Goal: Find specific page/section: Find specific page/section

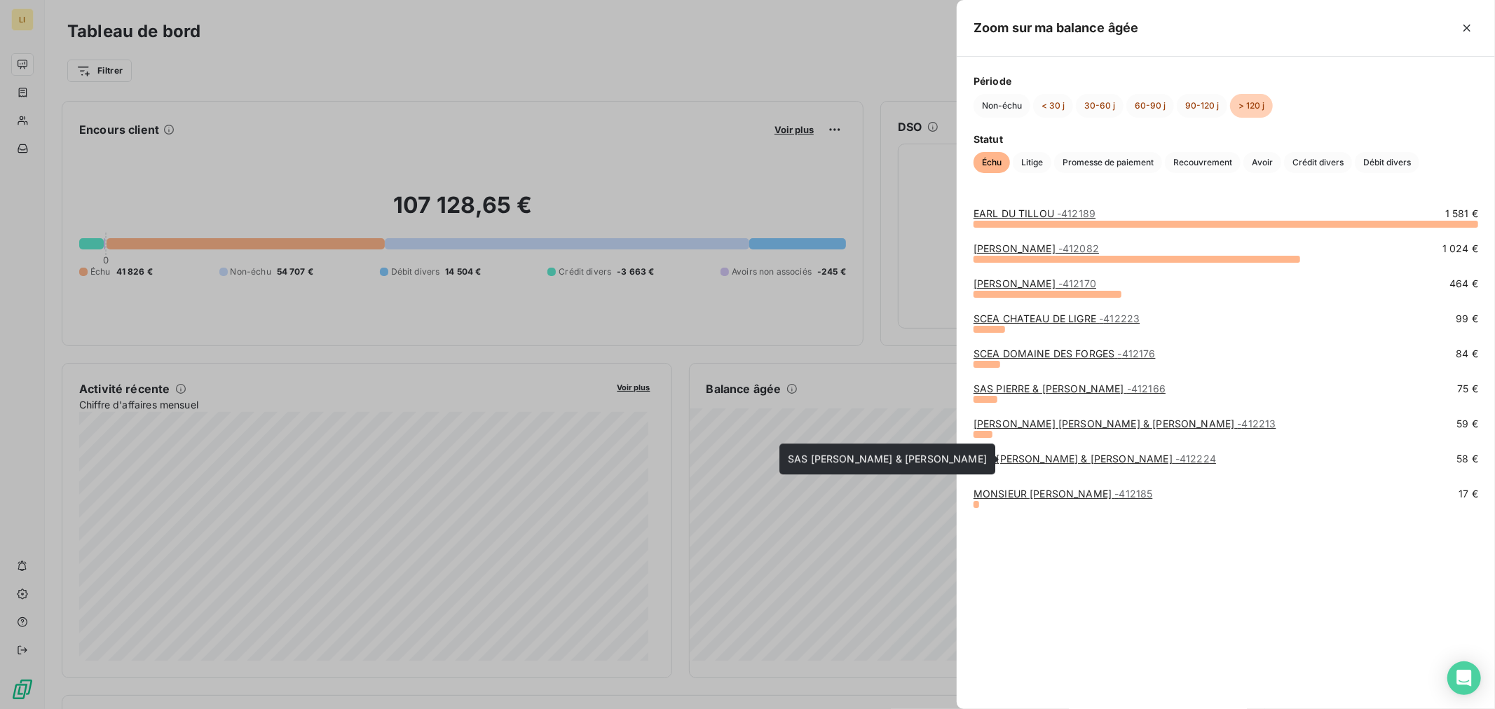
click at [1022, 457] on link "SAS [PERSON_NAME] & [PERSON_NAME] - 412224" at bounding box center [1094, 459] width 242 height 12
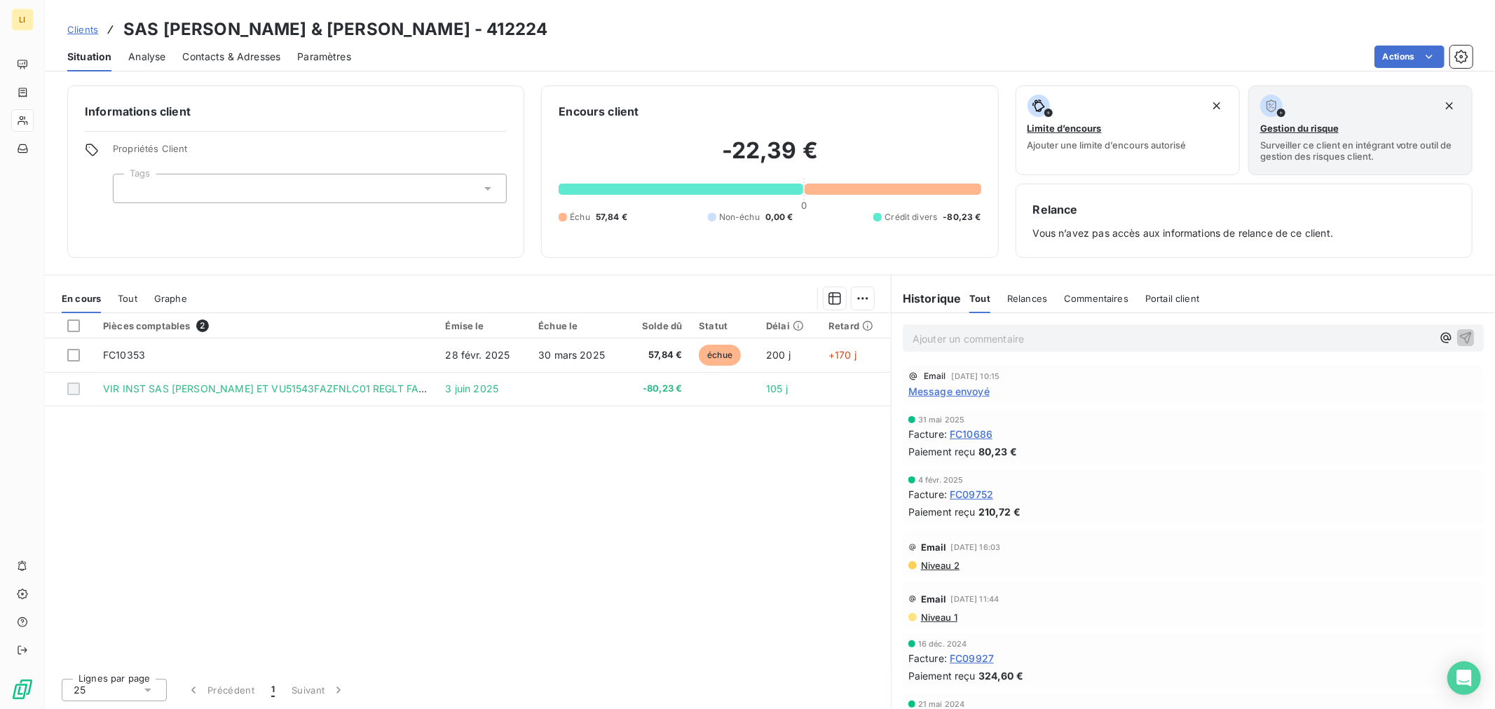
click at [950, 384] on span "Message envoyé" at bounding box center [948, 391] width 81 height 15
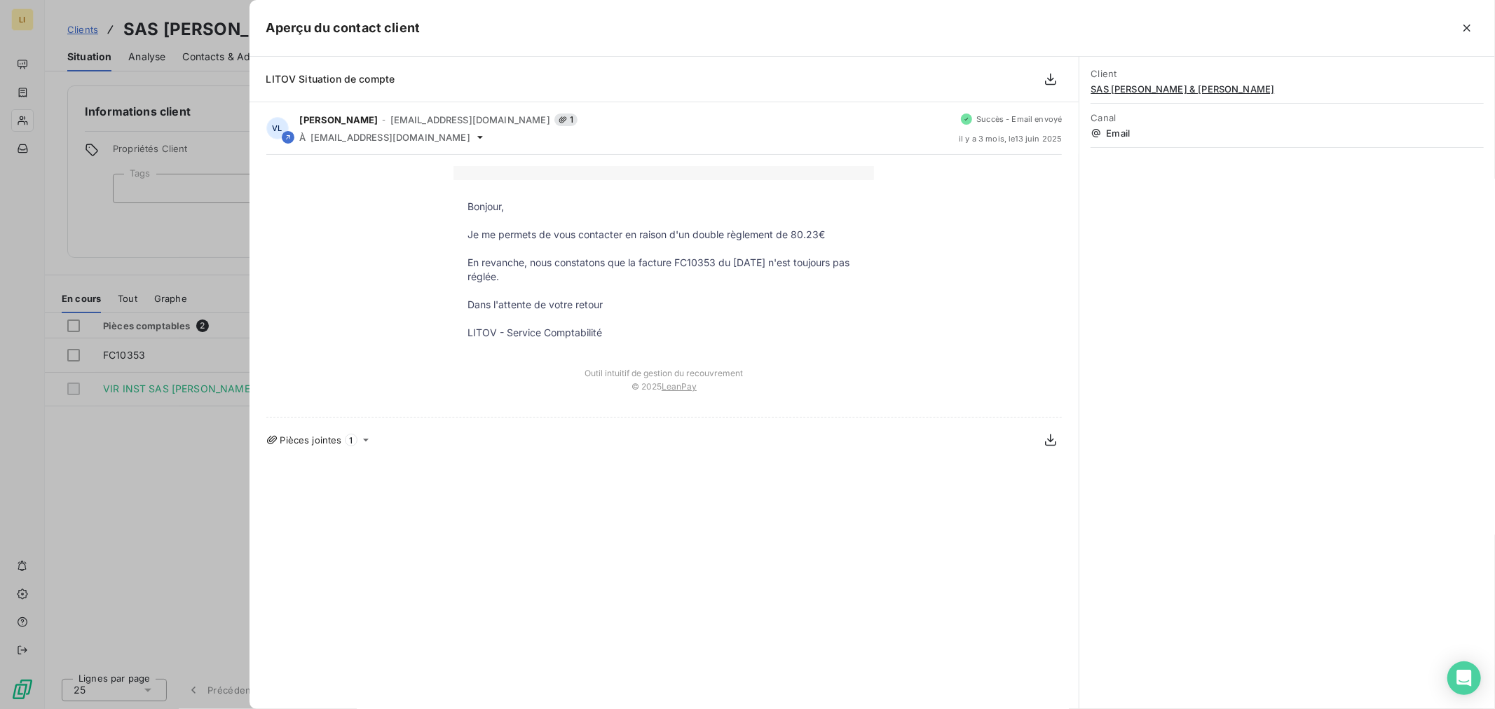
click at [163, 471] on div at bounding box center [747, 354] width 1495 height 709
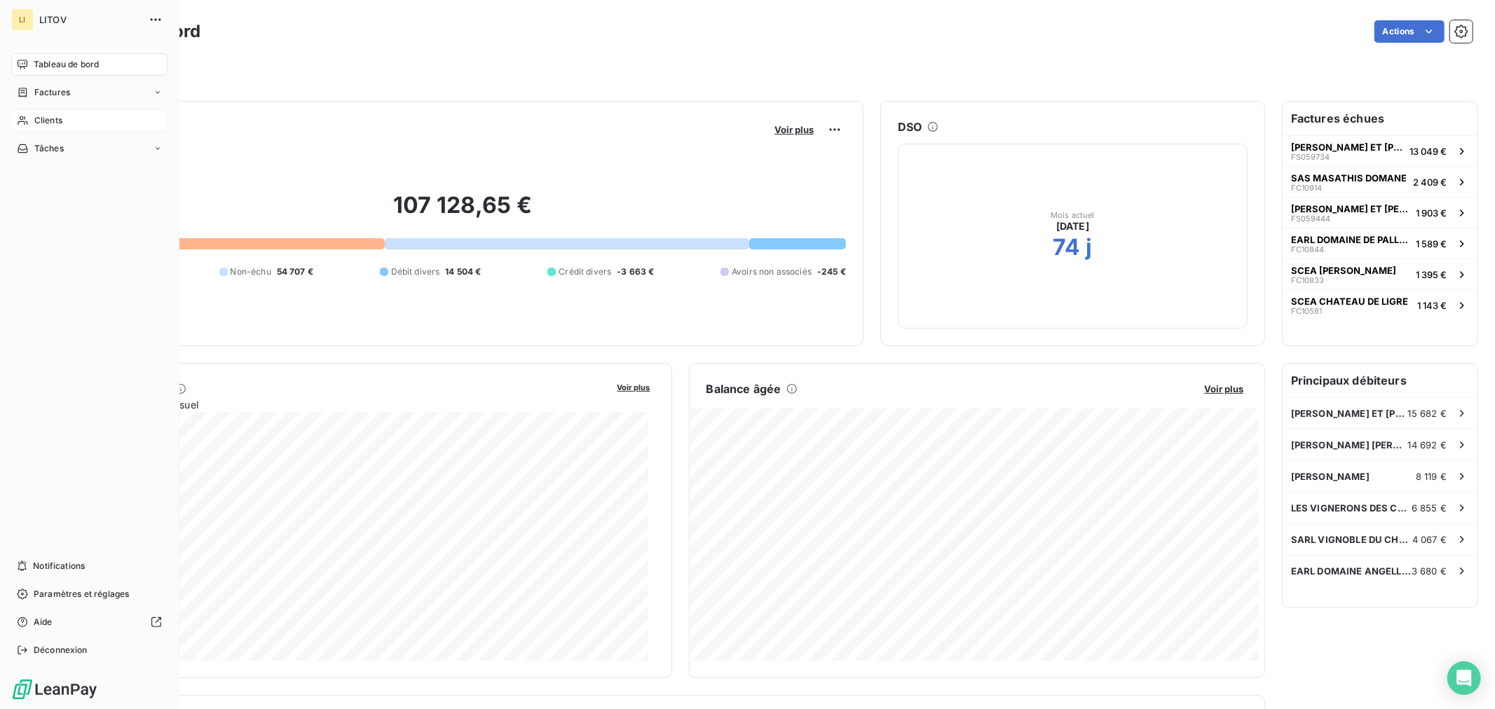
click at [62, 119] on span "Clients" at bounding box center [48, 120] width 28 height 13
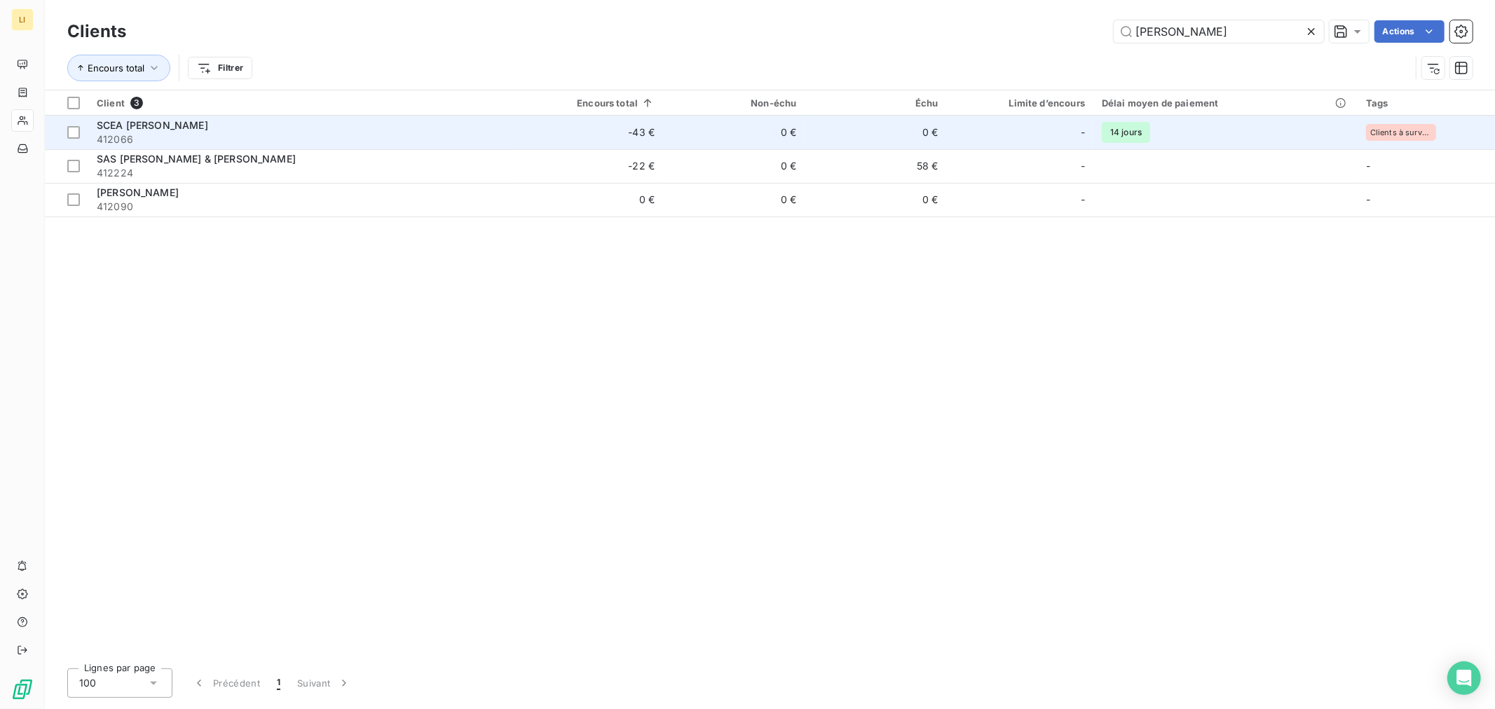
type input "[PERSON_NAME]"
click at [208, 123] on span "SCEA [PERSON_NAME]" at bounding box center [152, 125] width 111 height 12
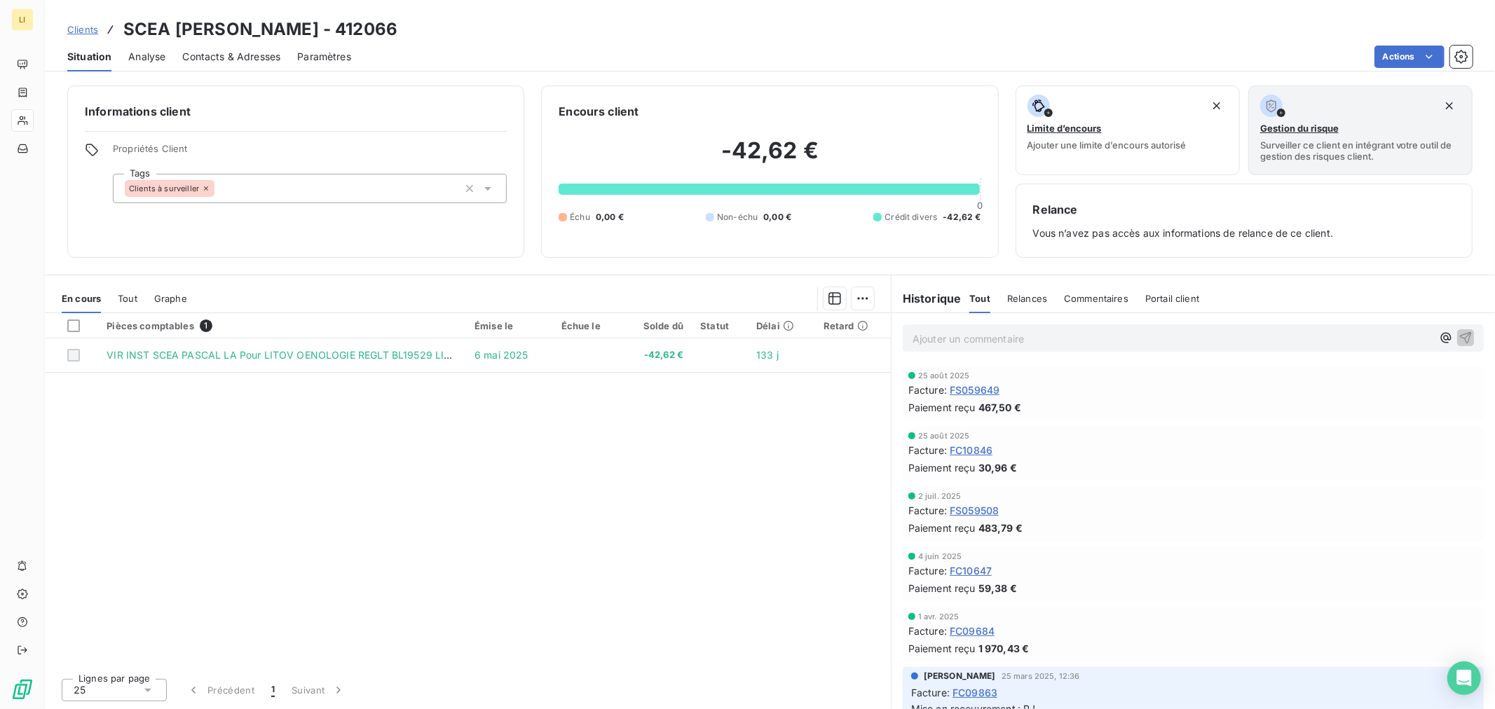
click at [668, 430] on div "Pièces comptables 1 Émise le Échue le Solde dû Statut Délai Retard VIR INST SCE…" at bounding box center [468, 490] width 846 height 354
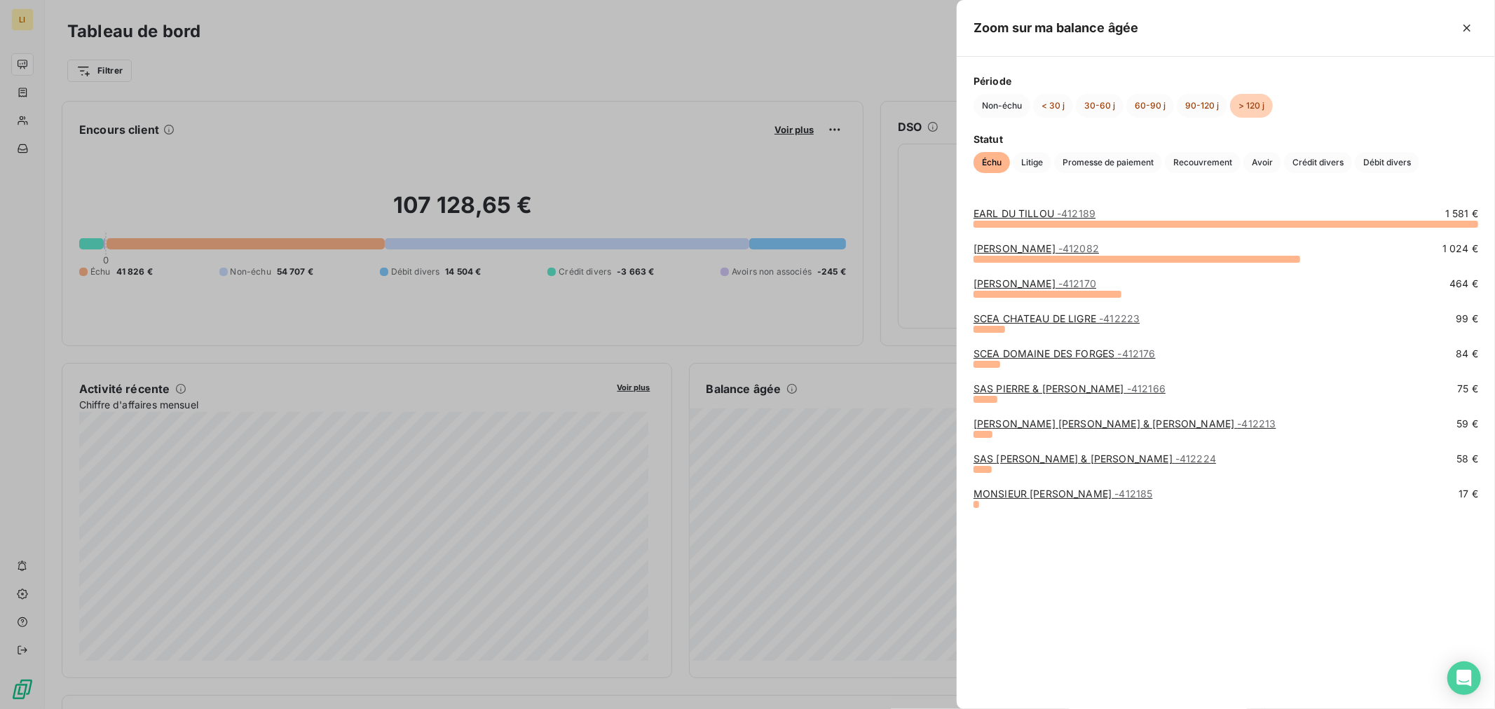
click at [1042, 212] on link "EARL DU TILLOU - 412189" at bounding box center [1034, 213] width 122 height 12
click at [1006, 248] on link "VARANNE NICOLAS - 412082" at bounding box center [1035, 248] width 125 height 12
click at [1026, 282] on link "SIGONNEAU FREDERIC - 412170" at bounding box center [1034, 283] width 123 height 12
click at [867, 362] on div at bounding box center [747, 354] width 1495 height 709
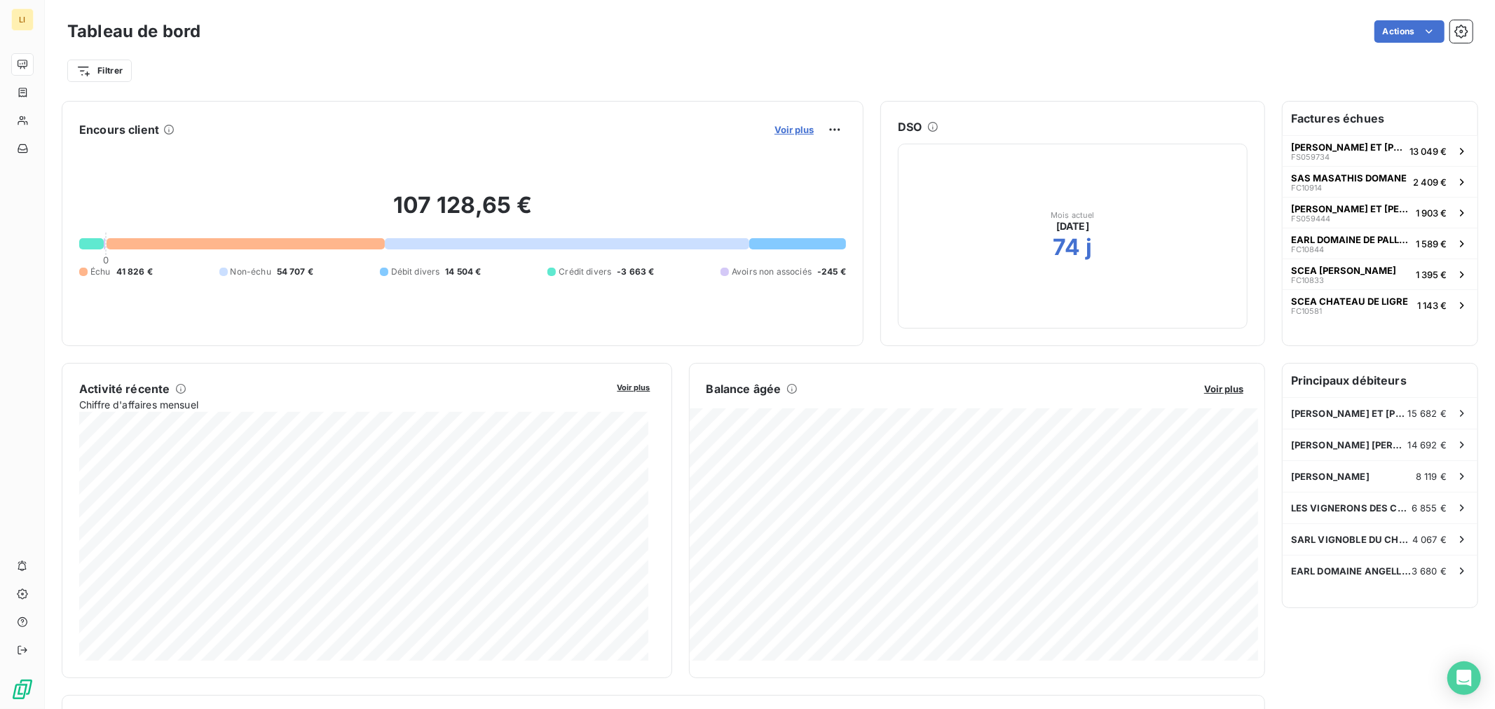
click at [788, 130] on span "Voir plus" at bounding box center [793, 129] width 39 height 11
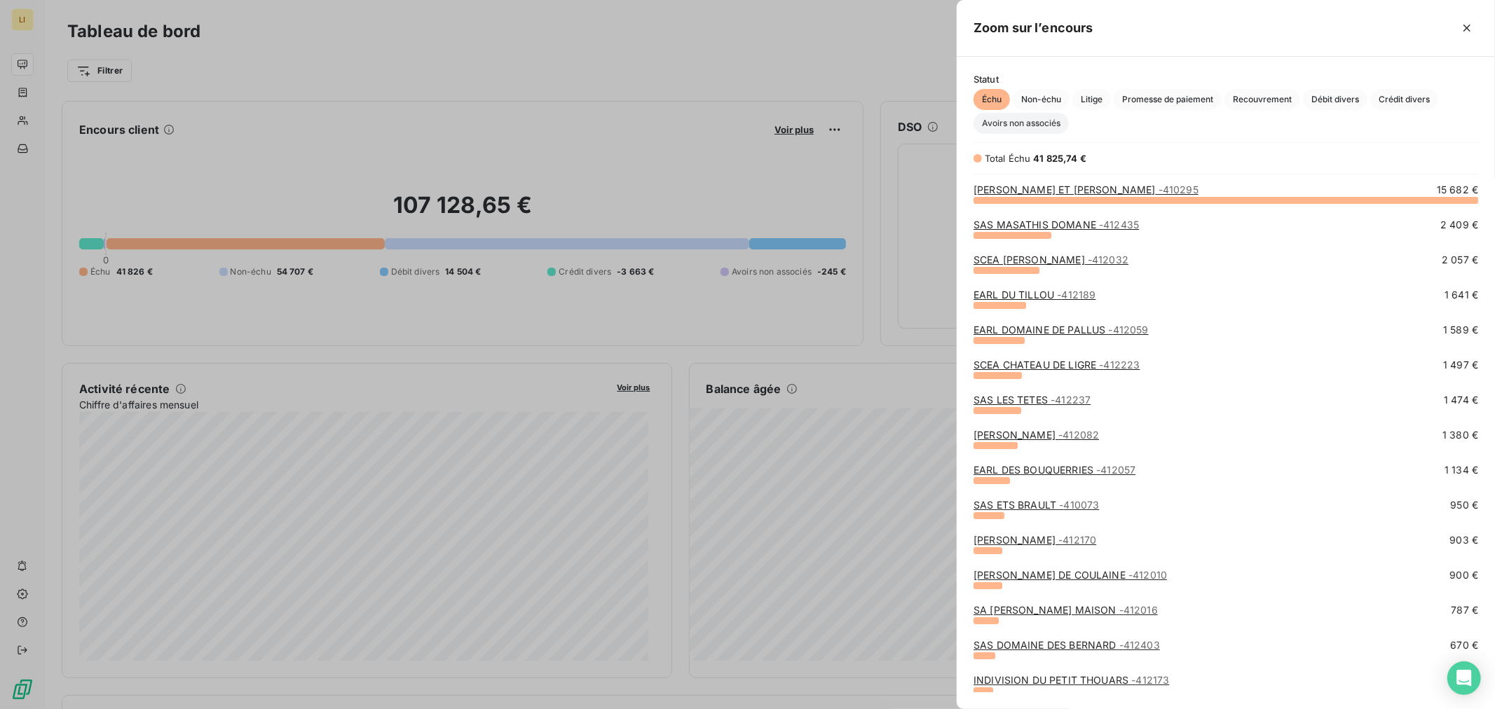
scroll to position [498, 526]
click at [1032, 100] on span "Non-échu" at bounding box center [1041, 99] width 57 height 21
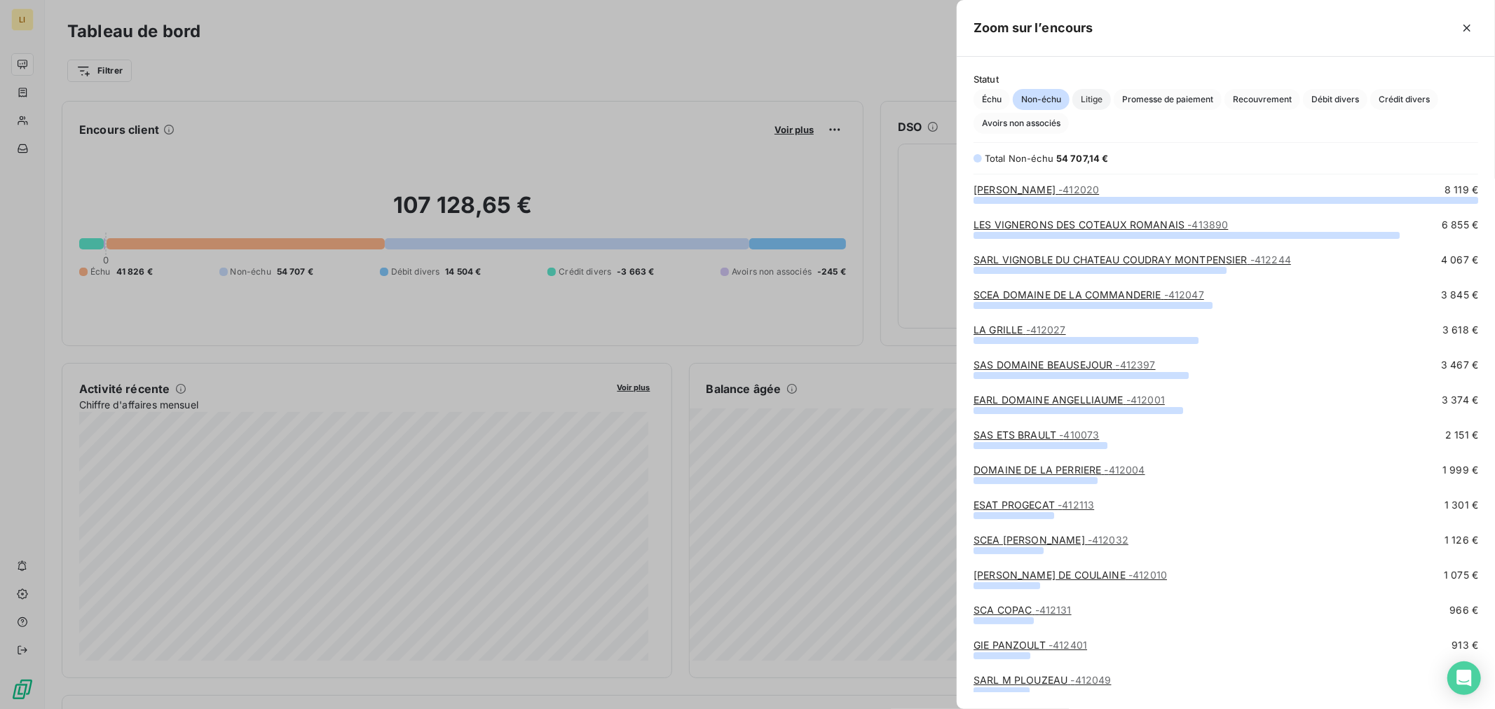
click at [1105, 100] on span "Litige" at bounding box center [1091, 99] width 39 height 21
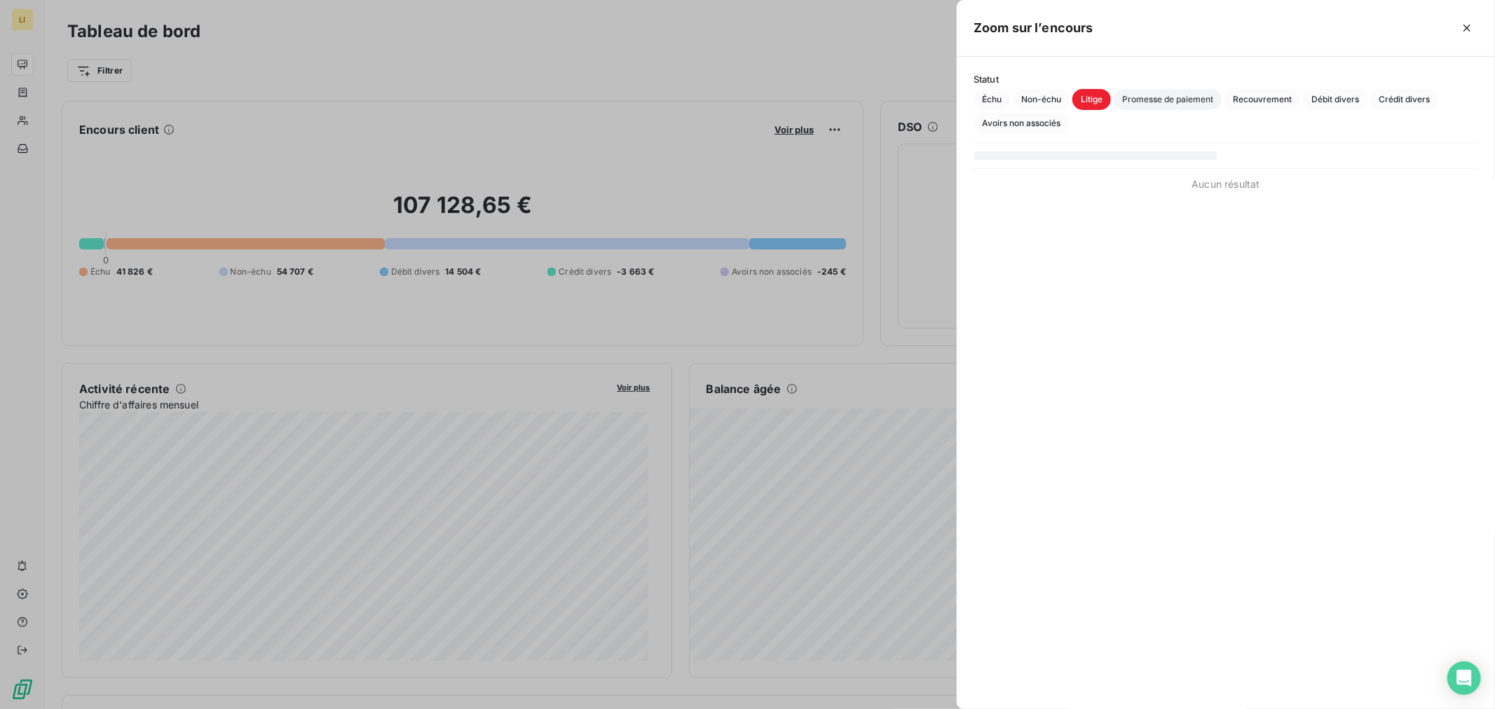
click at [1188, 98] on span "Promesse de paiement" at bounding box center [1167, 99] width 108 height 21
click at [1256, 98] on span "Recouvrement" at bounding box center [1262, 99] width 76 height 21
click at [1329, 99] on span "Débit divers" at bounding box center [1335, 99] width 64 height 21
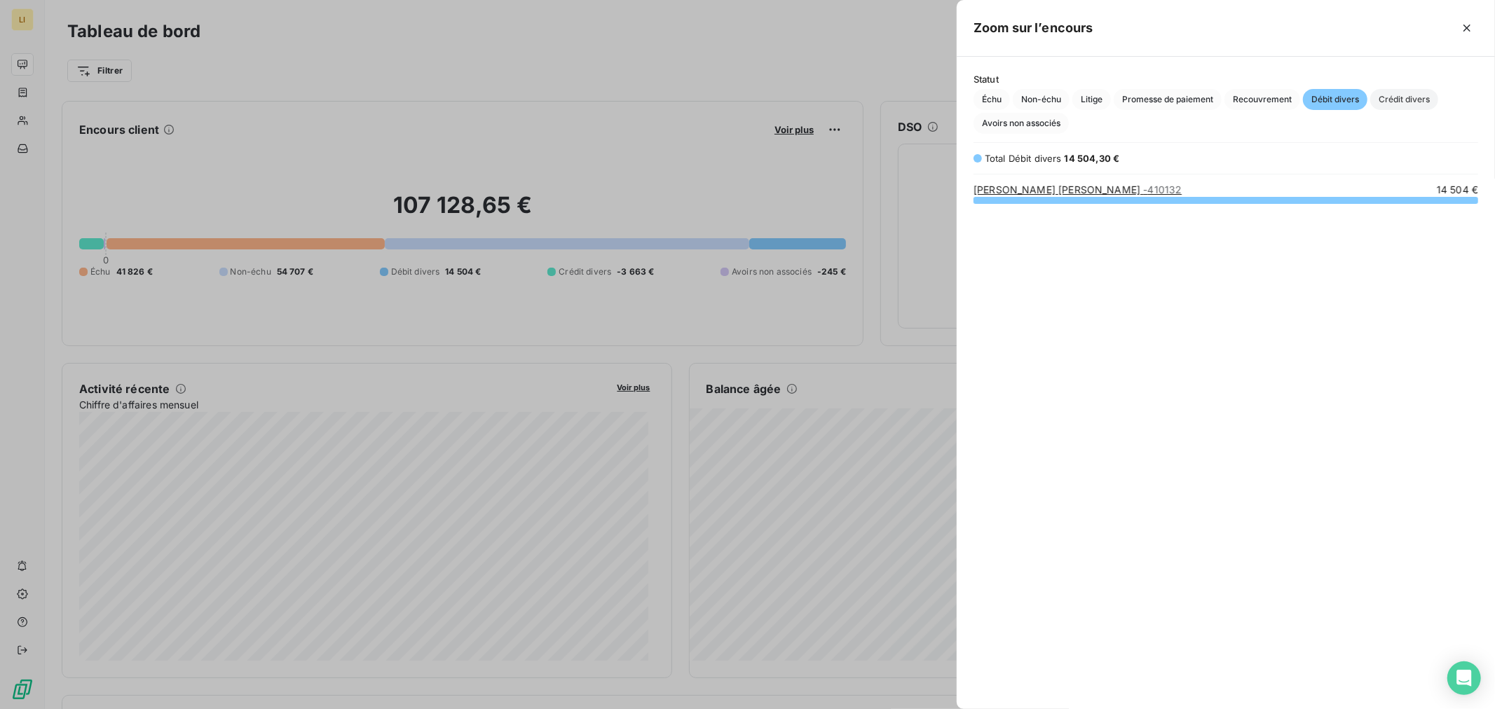
click at [1402, 100] on span "Crédit divers" at bounding box center [1404, 99] width 68 height 21
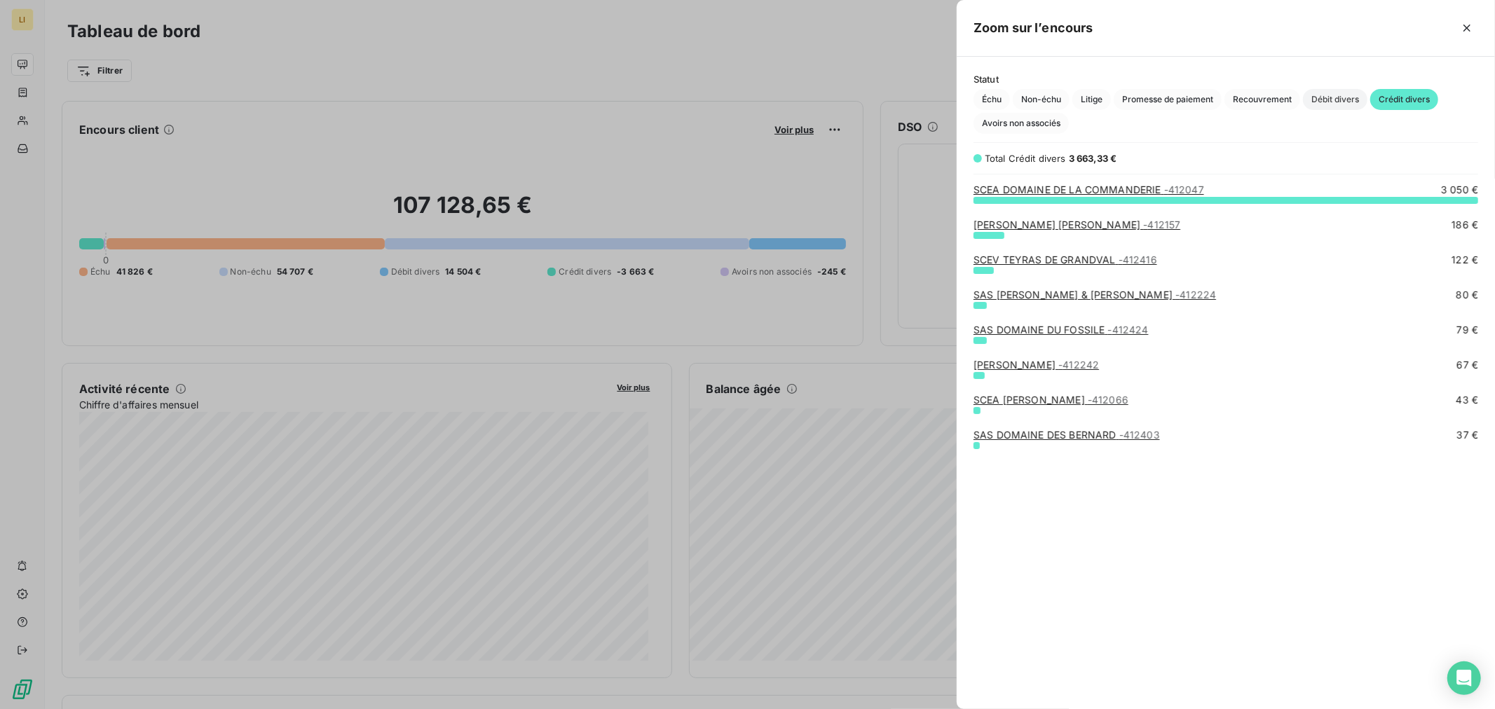
click at [1353, 97] on span "Débit divers" at bounding box center [1335, 99] width 64 height 21
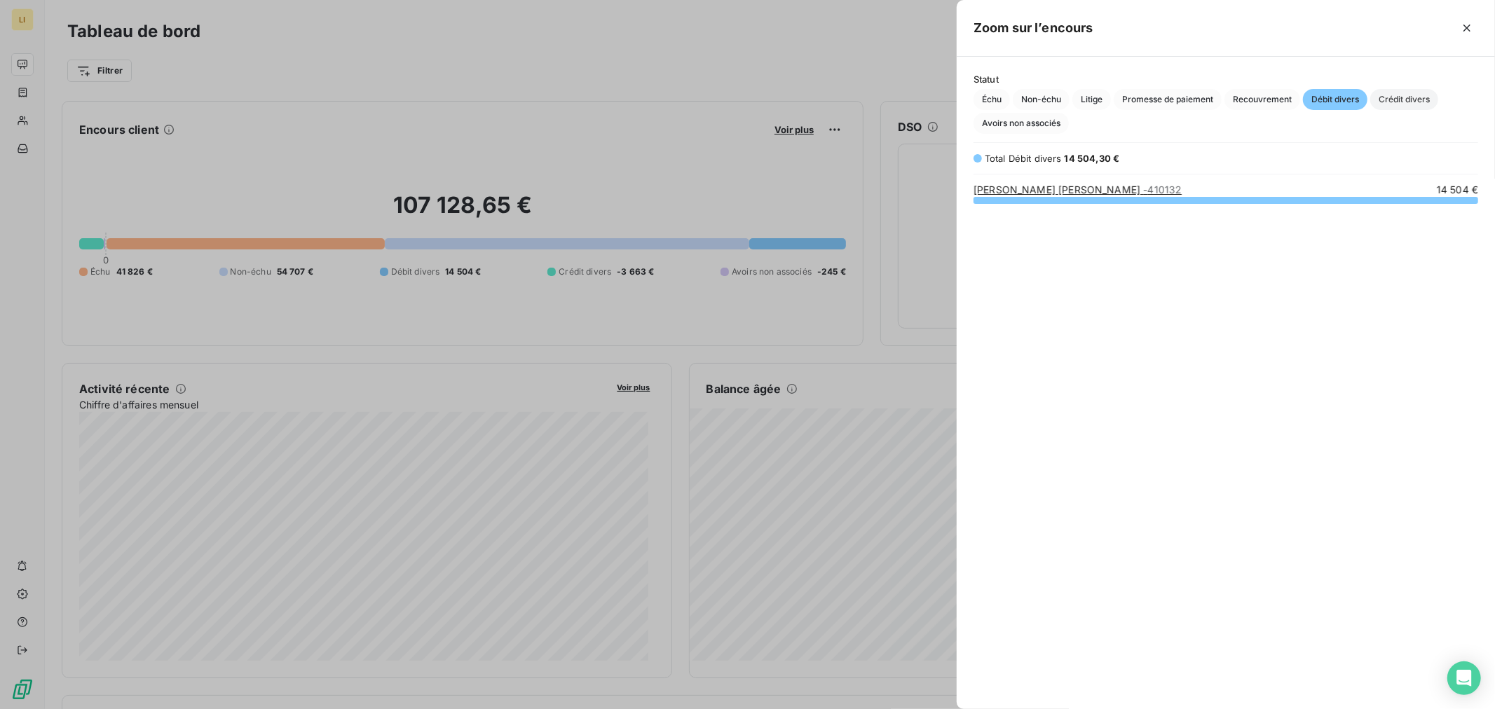
click at [1400, 96] on span "Crédit divers" at bounding box center [1404, 99] width 68 height 21
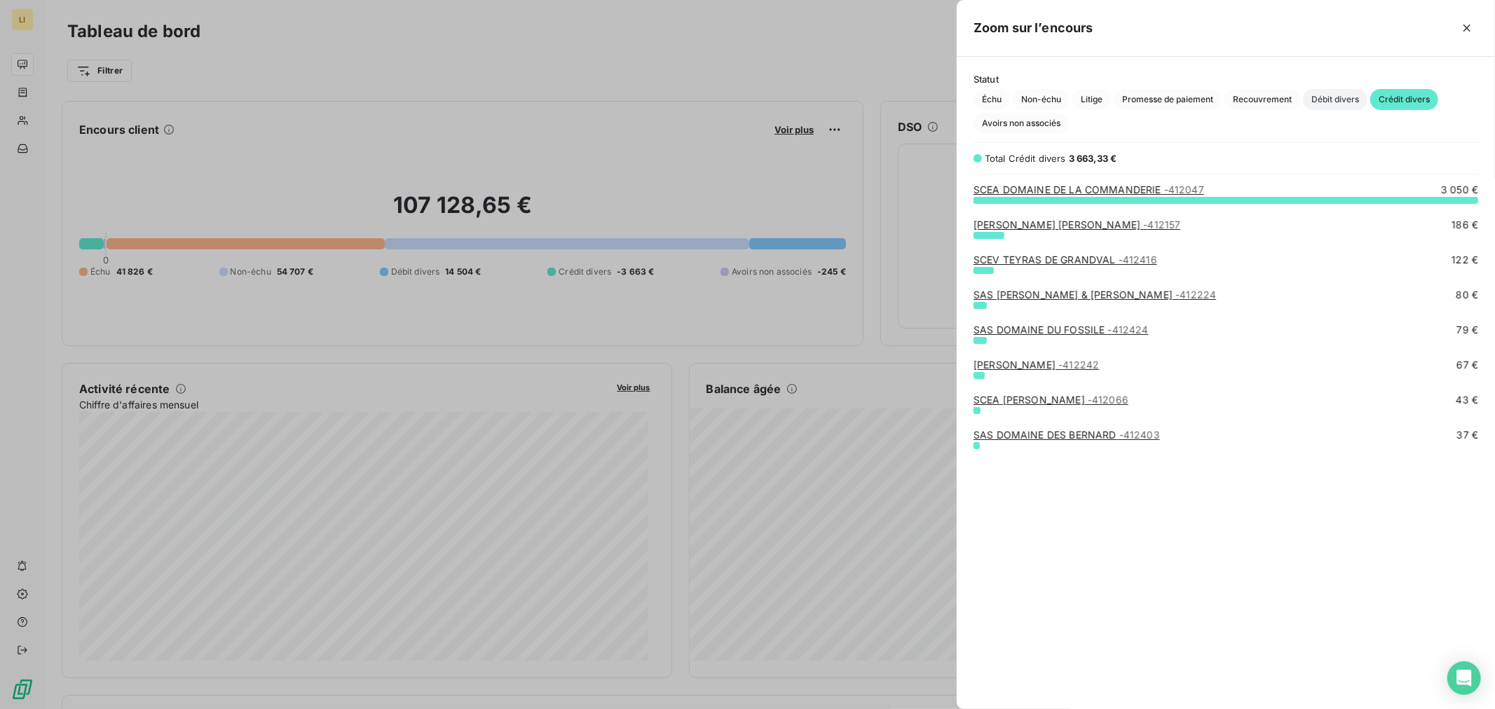
click at [1336, 97] on span "Débit divers" at bounding box center [1335, 99] width 64 height 21
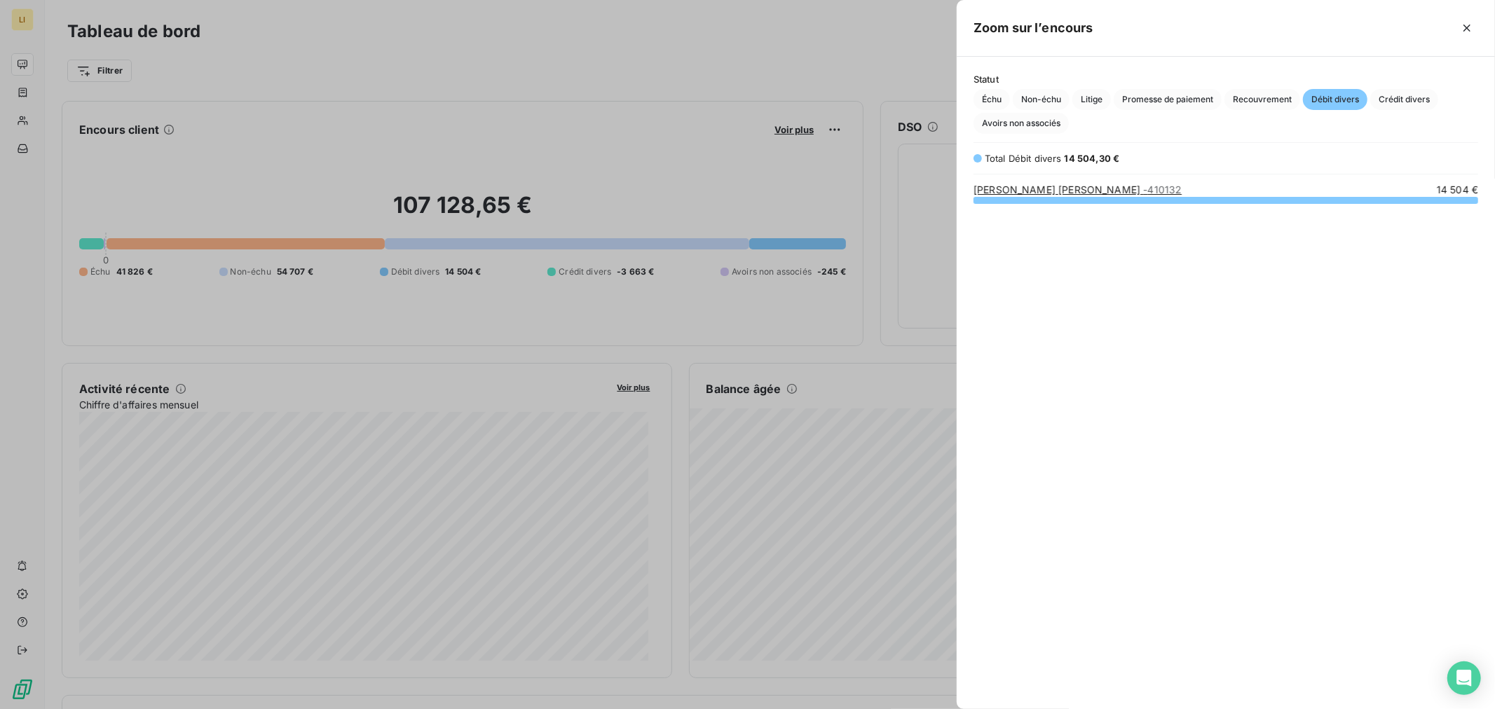
click at [1053, 186] on link "EARL PREVEAUX BRUNO - 410132" at bounding box center [1077, 190] width 208 height 12
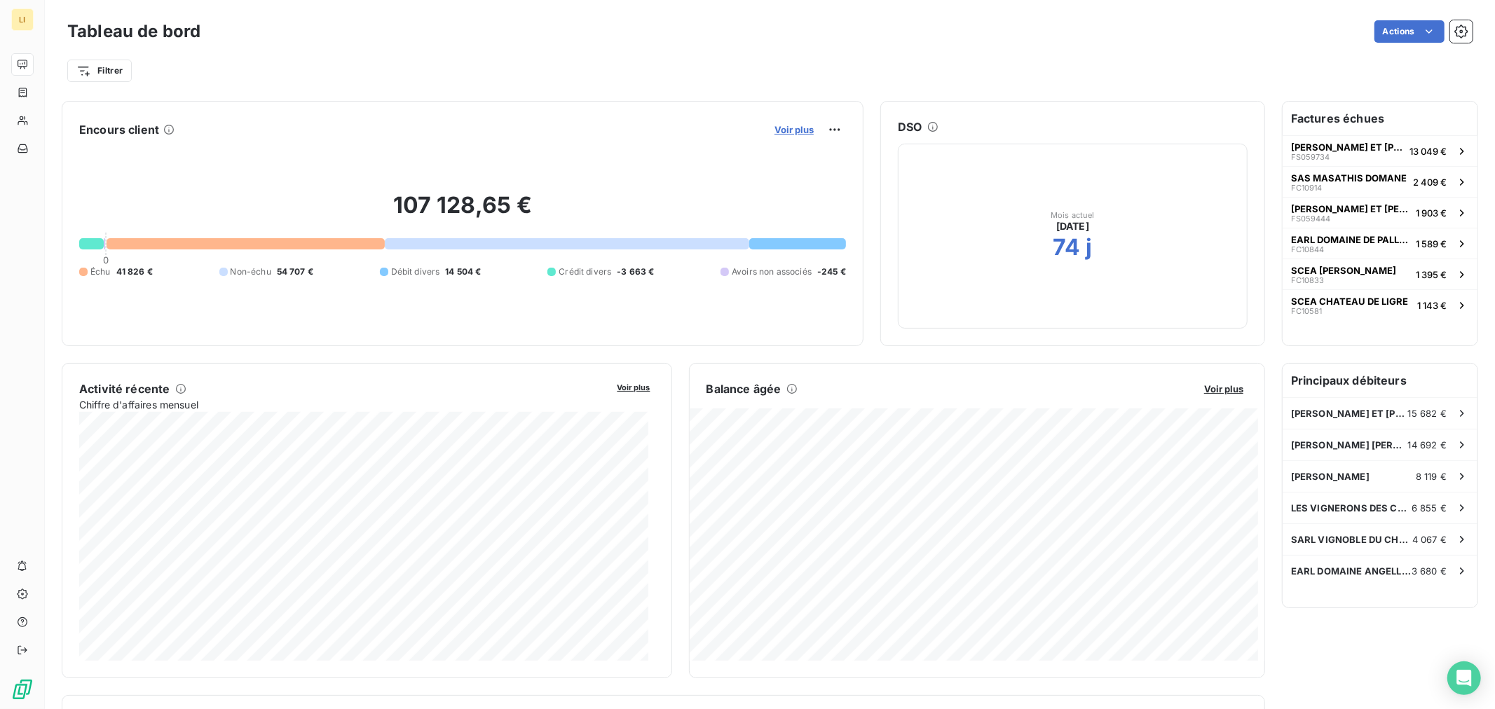
click at [788, 131] on span "Voir plus" at bounding box center [793, 129] width 39 height 11
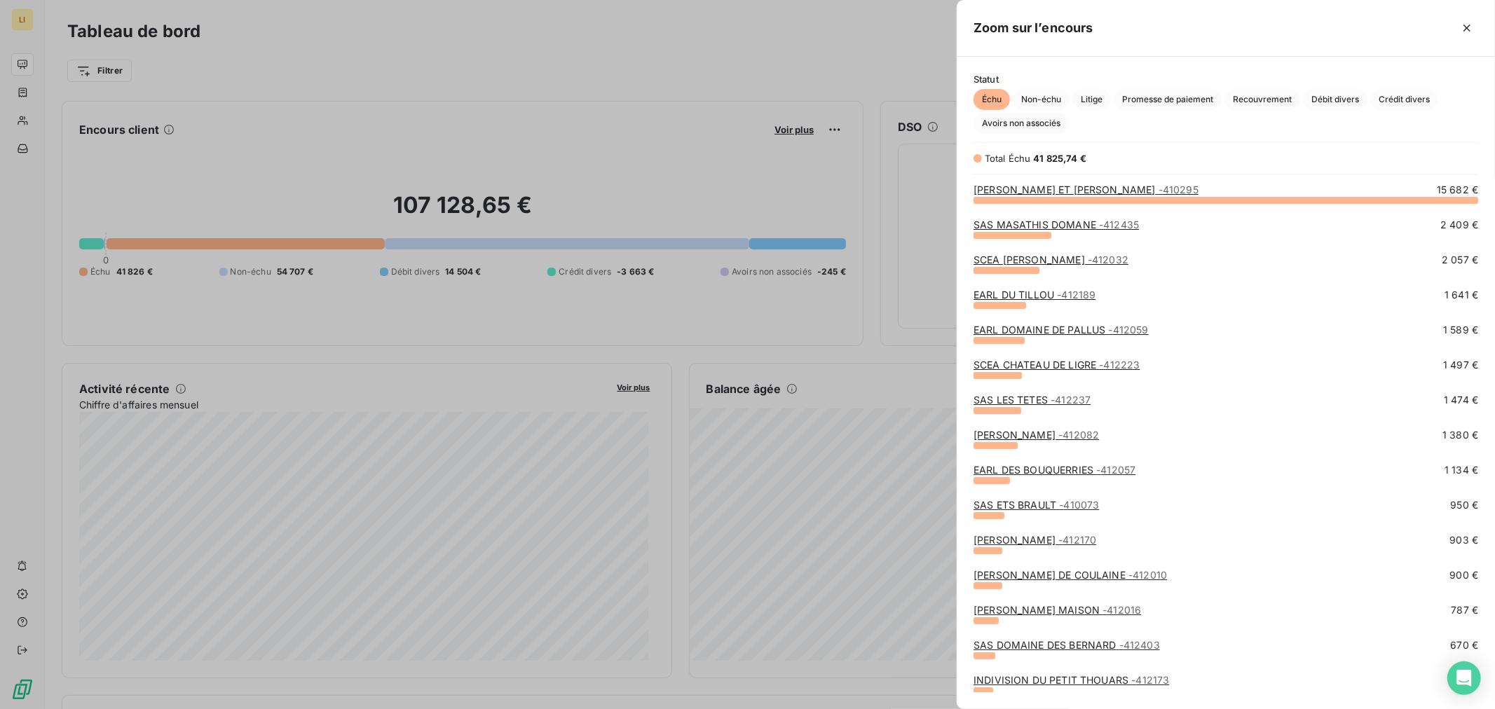
scroll to position [498, 526]
click at [1390, 93] on span "Crédit divers" at bounding box center [1404, 99] width 68 height 21
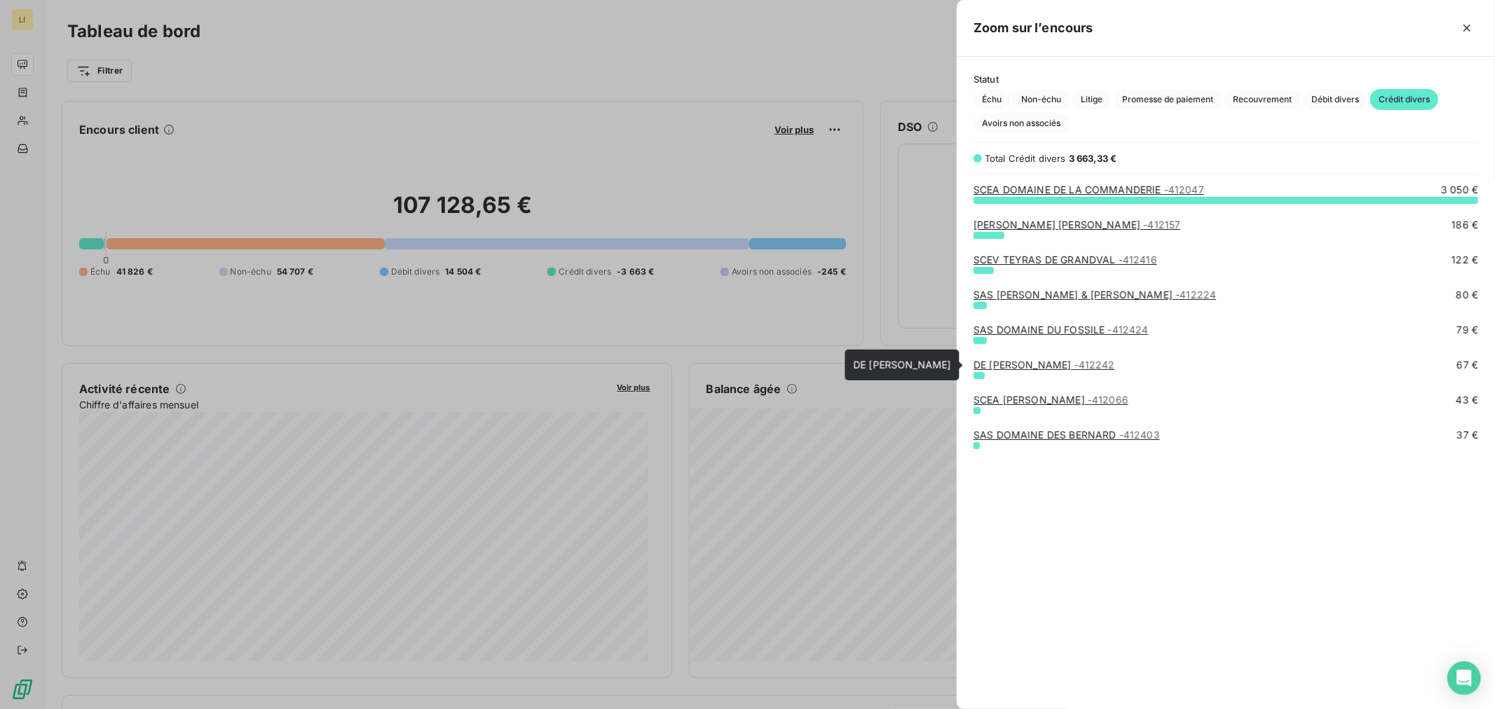
click at [1029, 369] on link "DE NOUEL GEOFFREY - 412242" at bounding box center [1044, 365] width 142 height 12
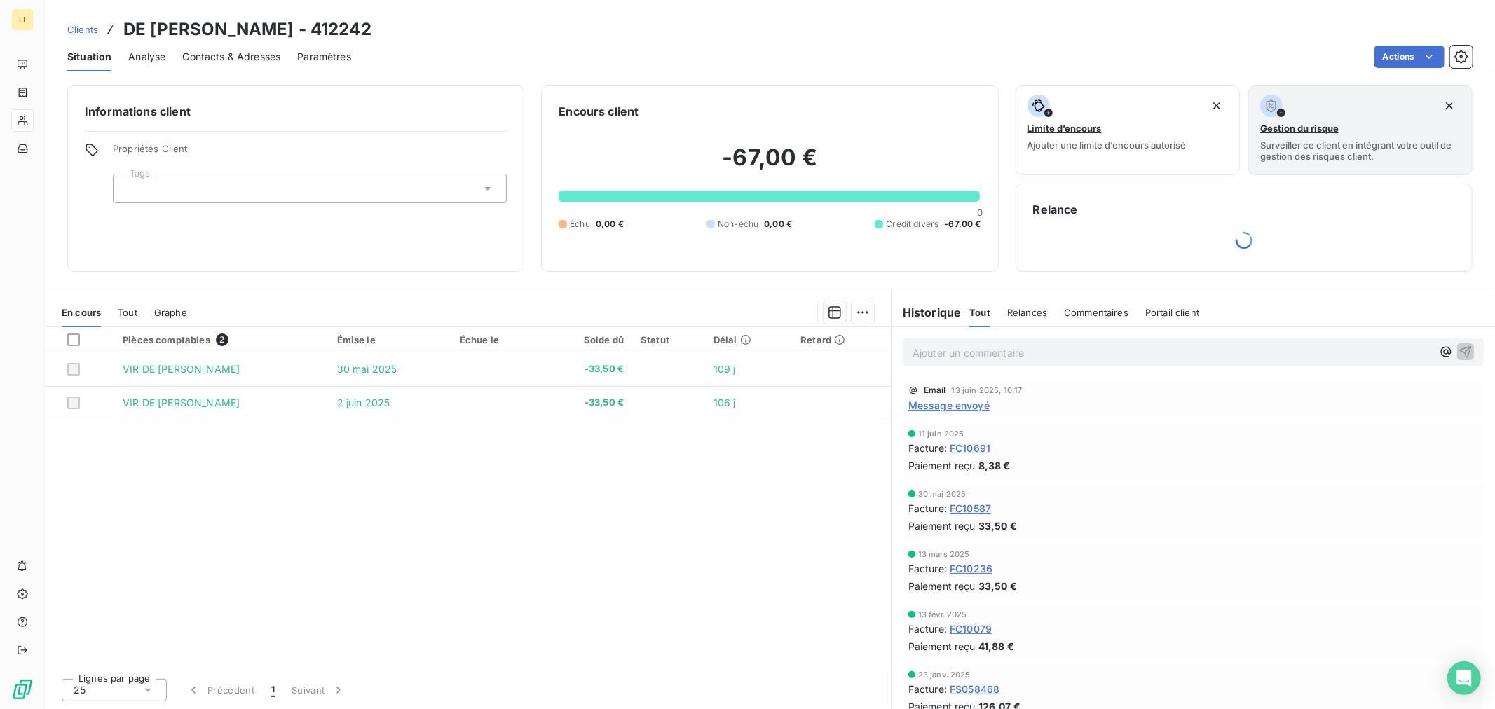
click at [956, 404] on span "Message envoyé" at bounding box center [948, 405] width 81 height 15
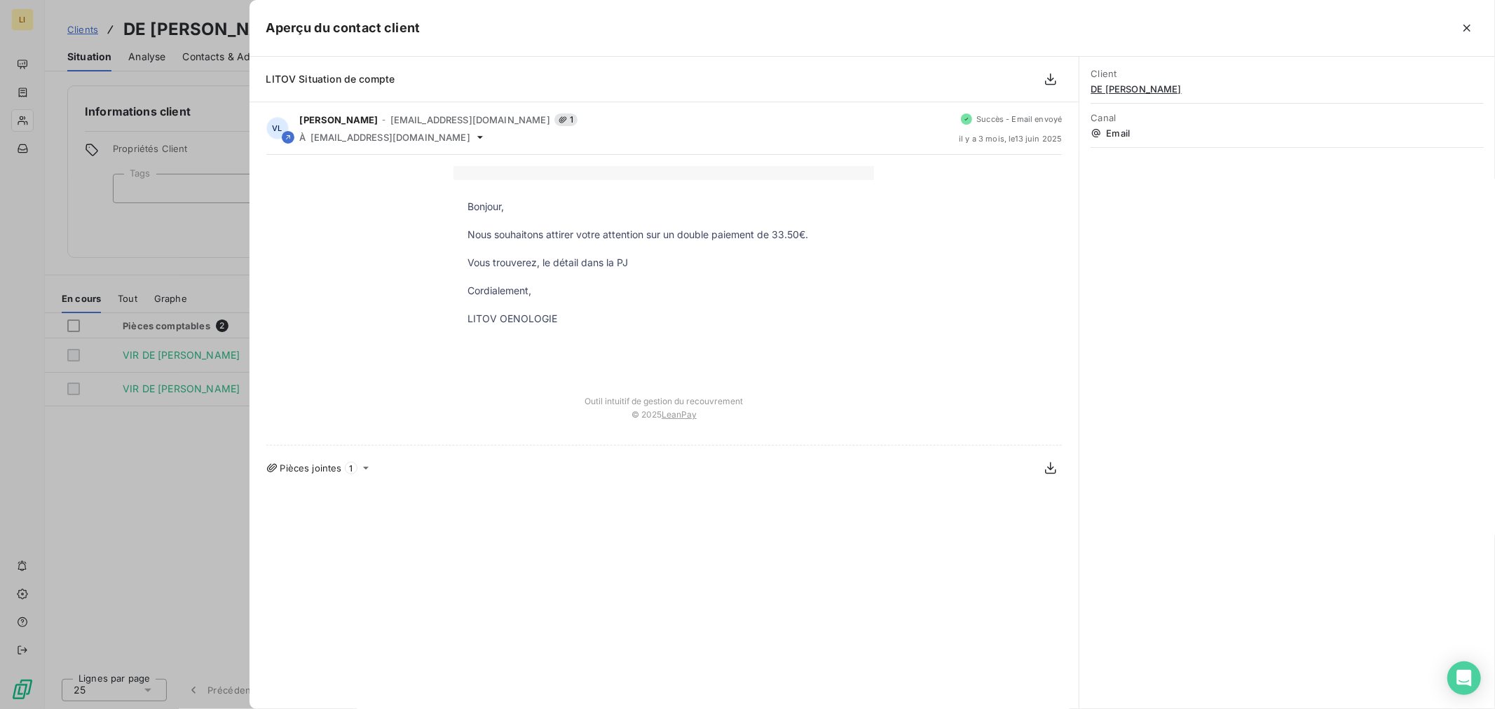
click at [172, 513] on div at bounding box center [747, 354] width 1495 height 709
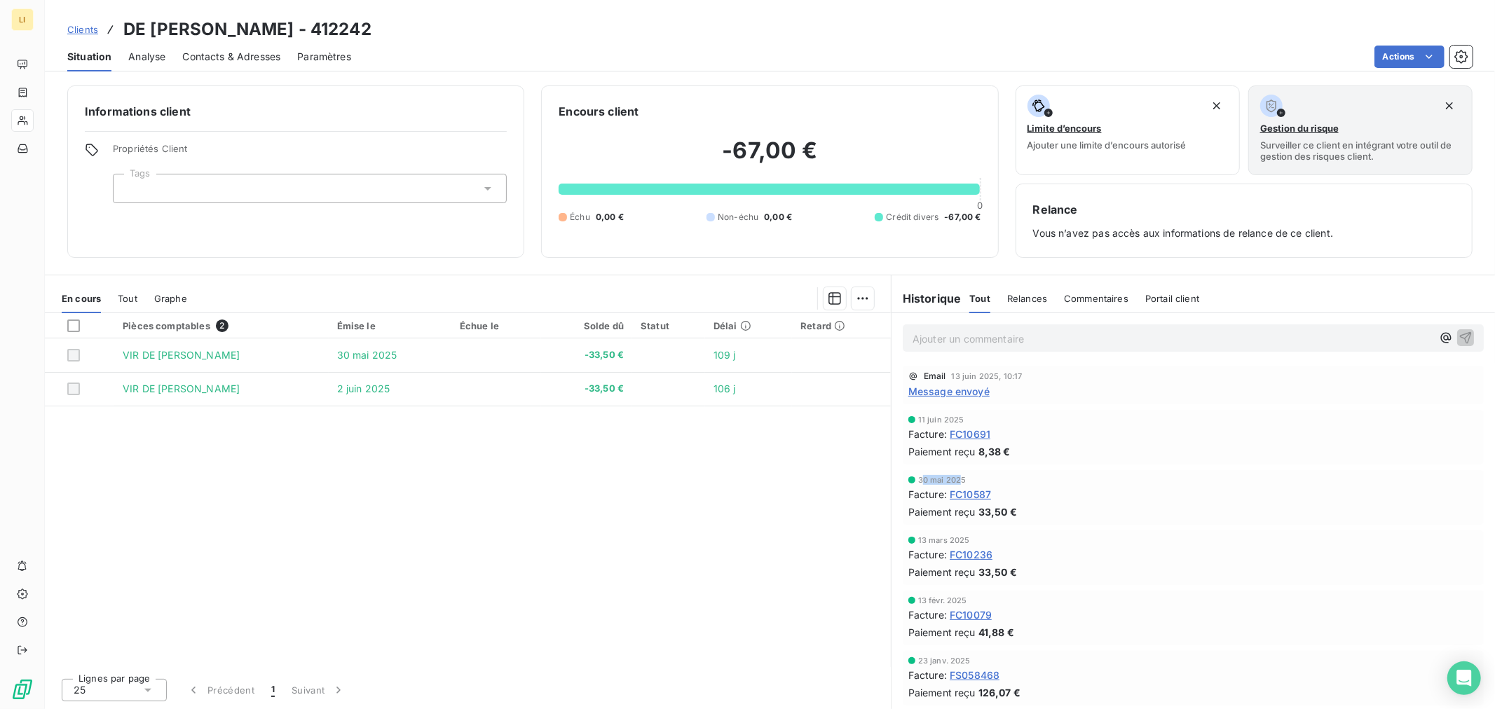
drag, startPoint x: 923, startPoint y: 482, endPoint x: 960, endPoint y: 482, distance: 37.1
click at [960, 482] on span "30 mai 2025" at bounding box center [942, 480] width 48 height 8
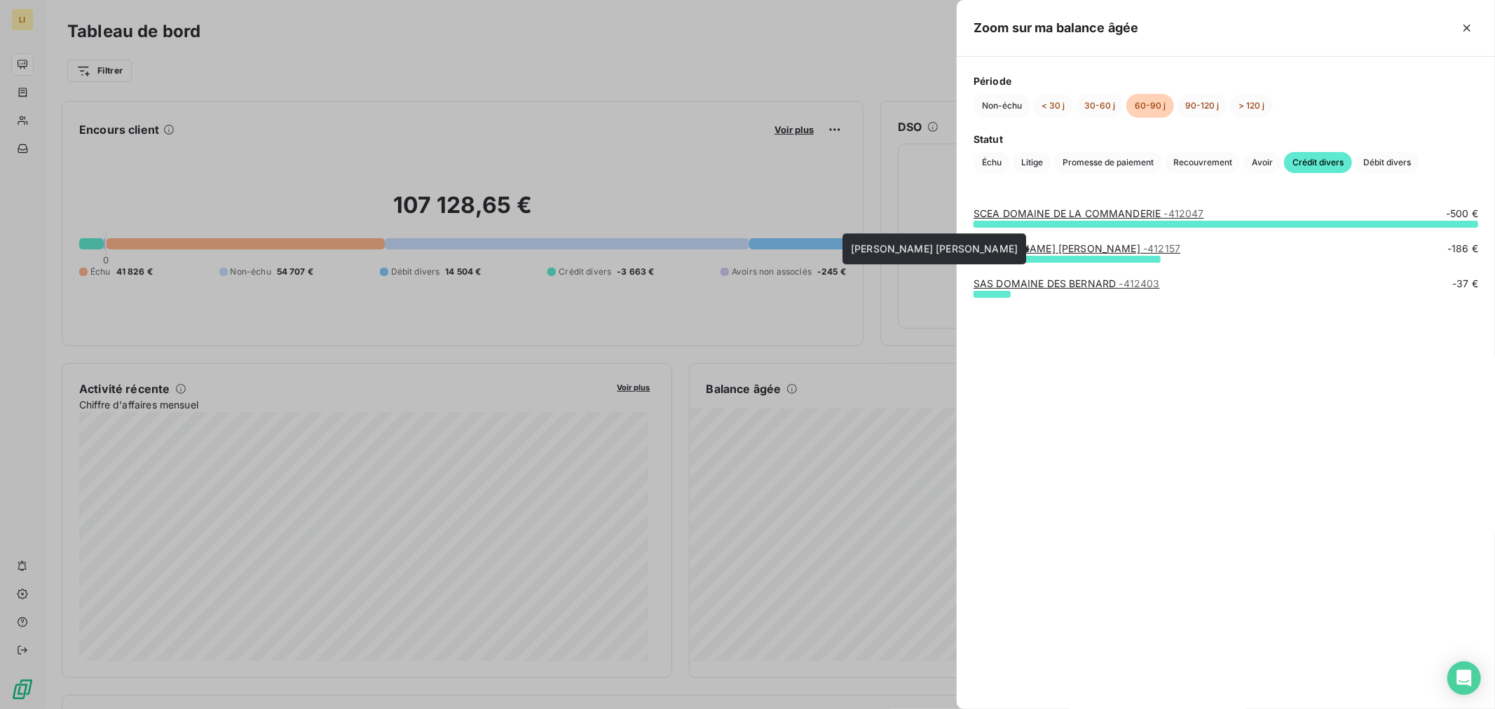
click at [1059, 249] on link "EARL ALLIET PHILIPPE - 412157" at bounding box center [1076, 248] width 207 height 12
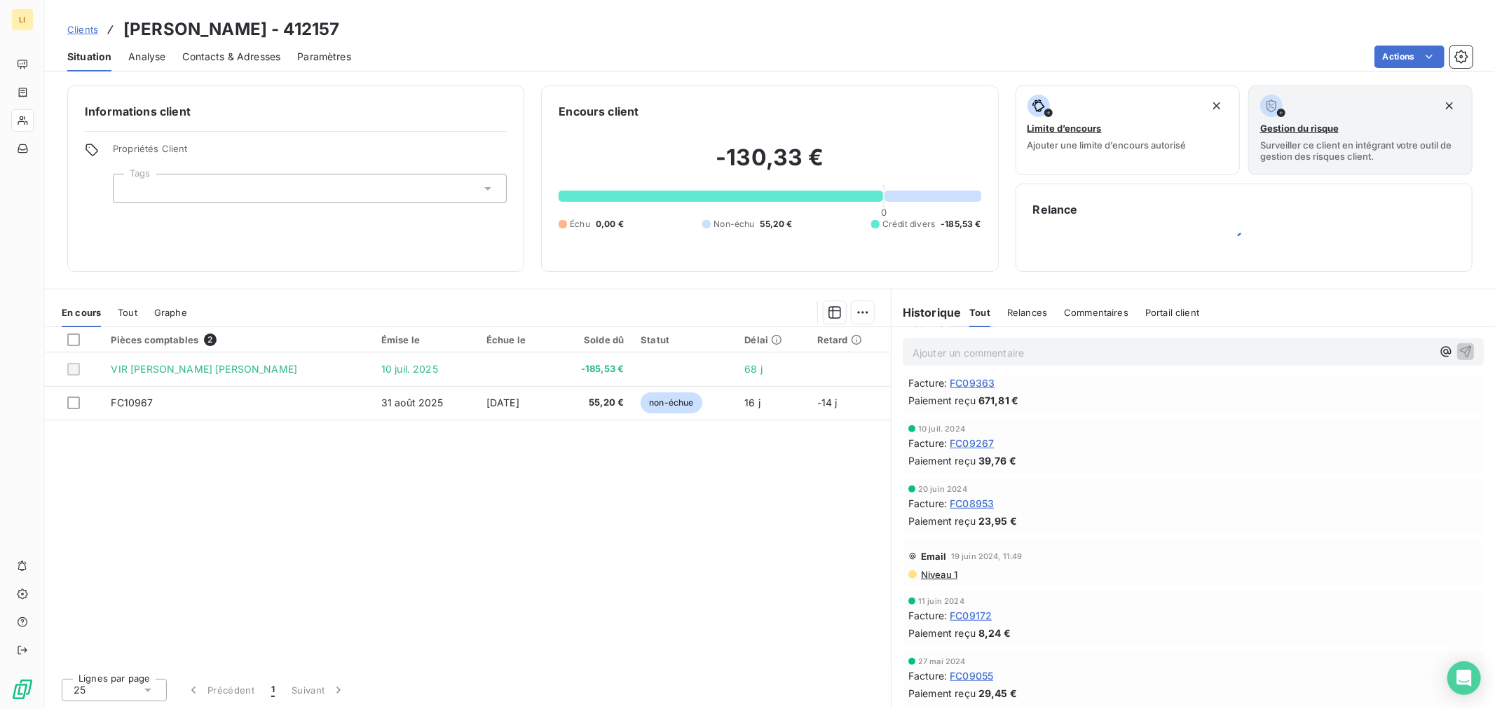
scroll to position [793, 0]
